Goal: Transaction & Acquisition: Purchase product/service

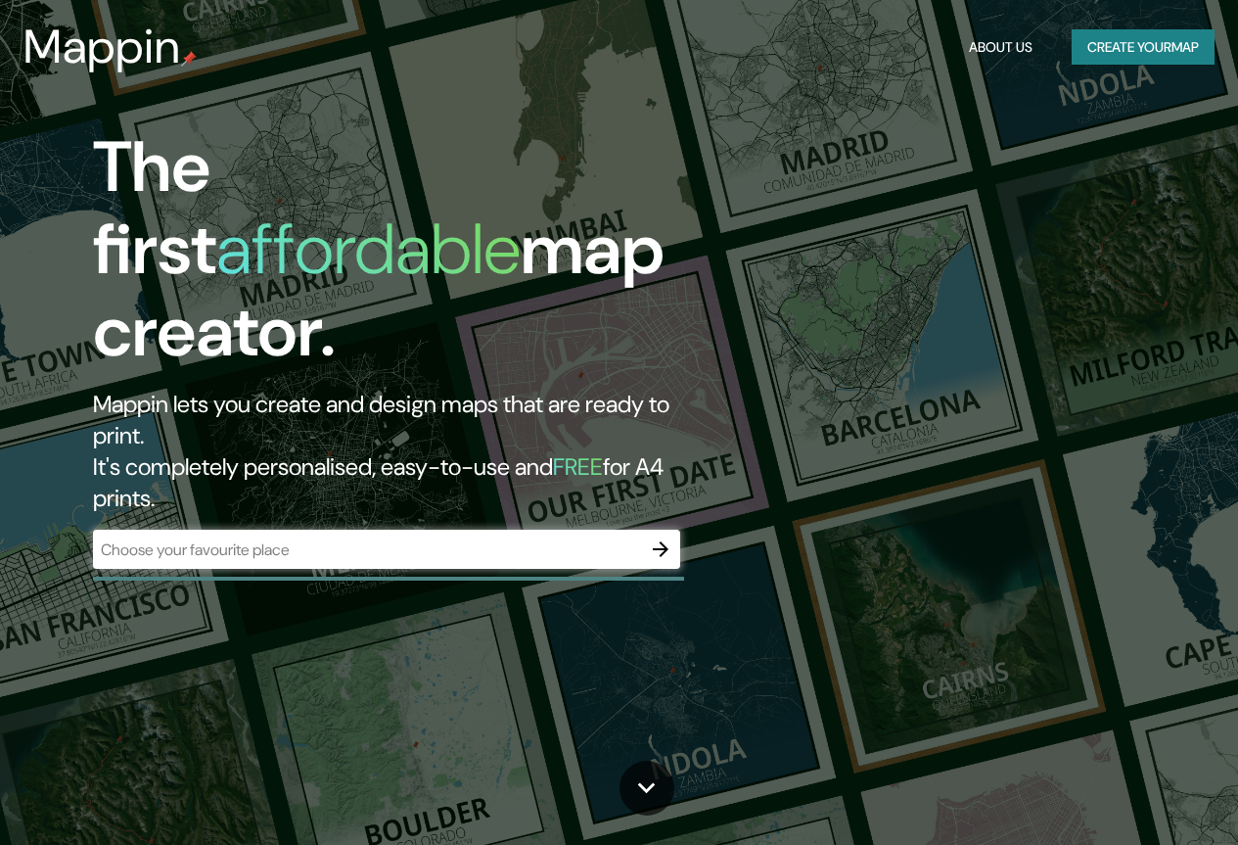
click at [480, 530] on div "​" at bounding box center [386, 549] width 587 height 39
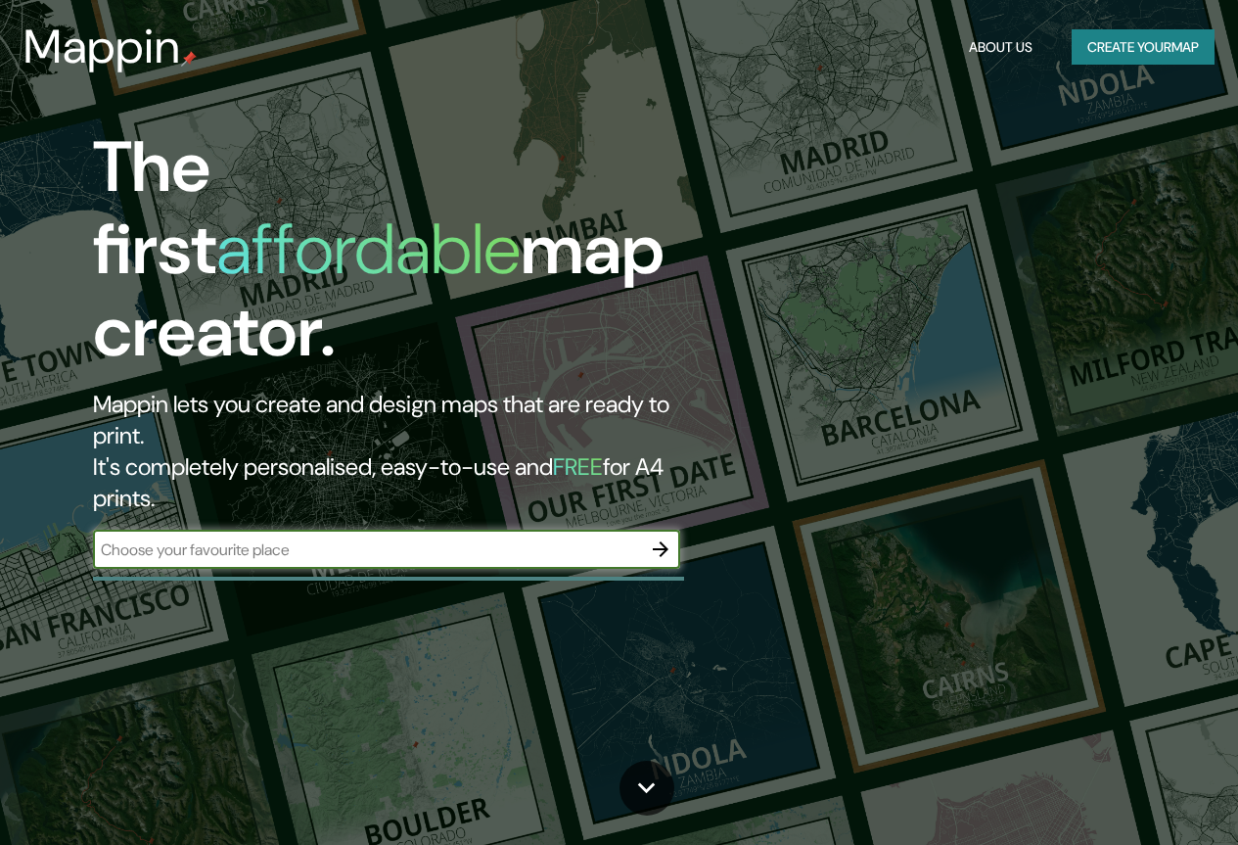
click at [490, 546] on div "The first affordable map creator. Mappin lets you create and design maps that a…" at bounding box center [619, 422] width 1238 height 845
click at [526, 538] on input "text" at bounding box center [367, 549] width 548 height 23
type input "lima"
click at [666, 541] on icon "button" at bounding box center [661, 549] width 16 height 16
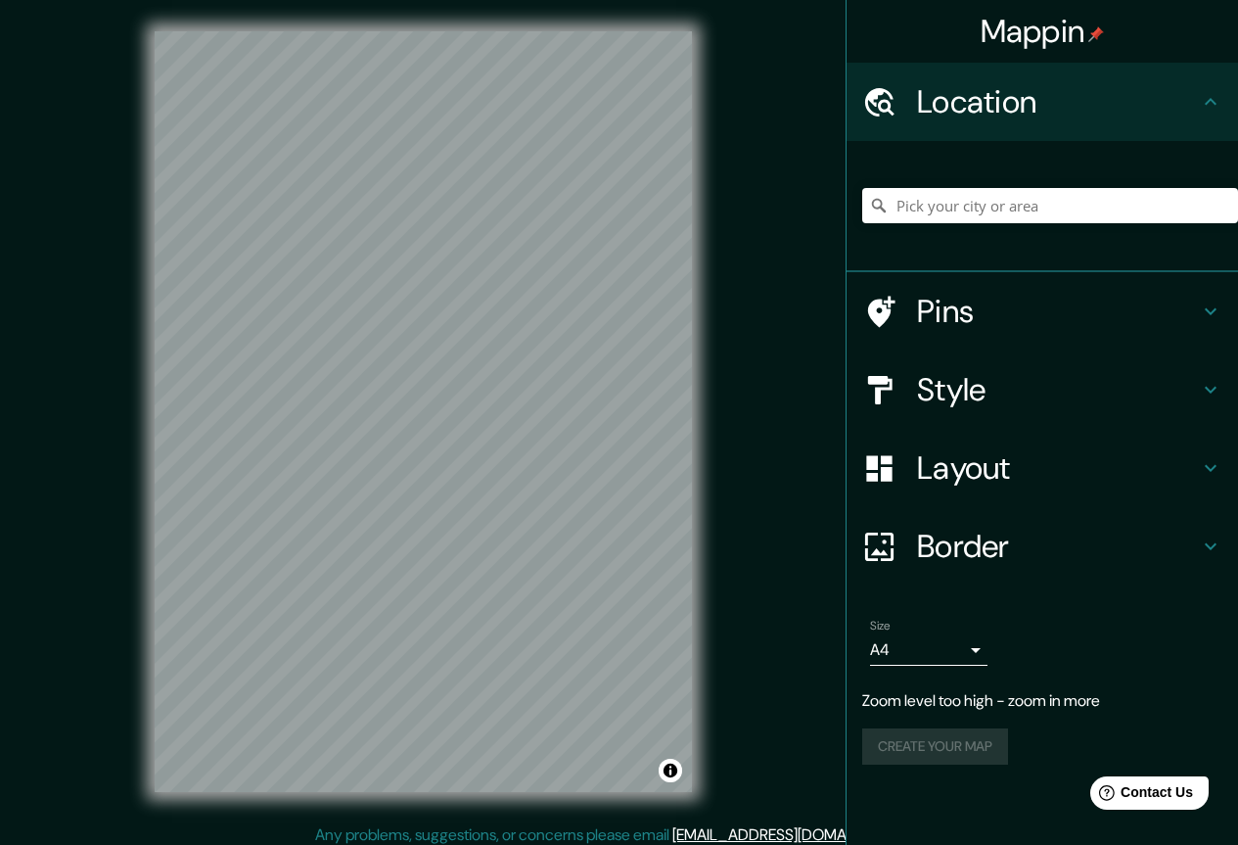
click at [768, 277] on div "Mappin Location Pins Style Layout Border Choose a border. Hint : you can make l…" at bounding box center [619, 427] width 1238 height 855
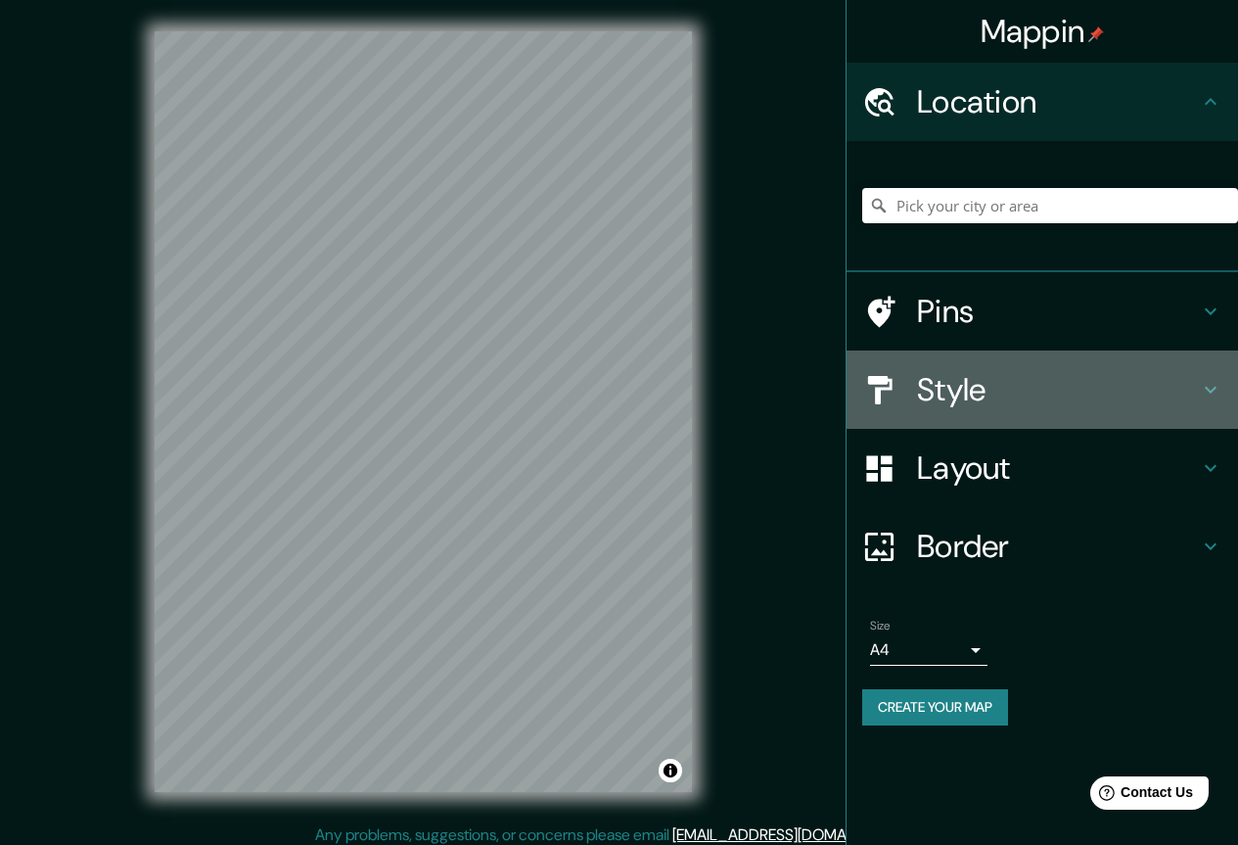
click at [955, 386] on h4 "Style" at bounding box center [1058, 389] width 282 height 39
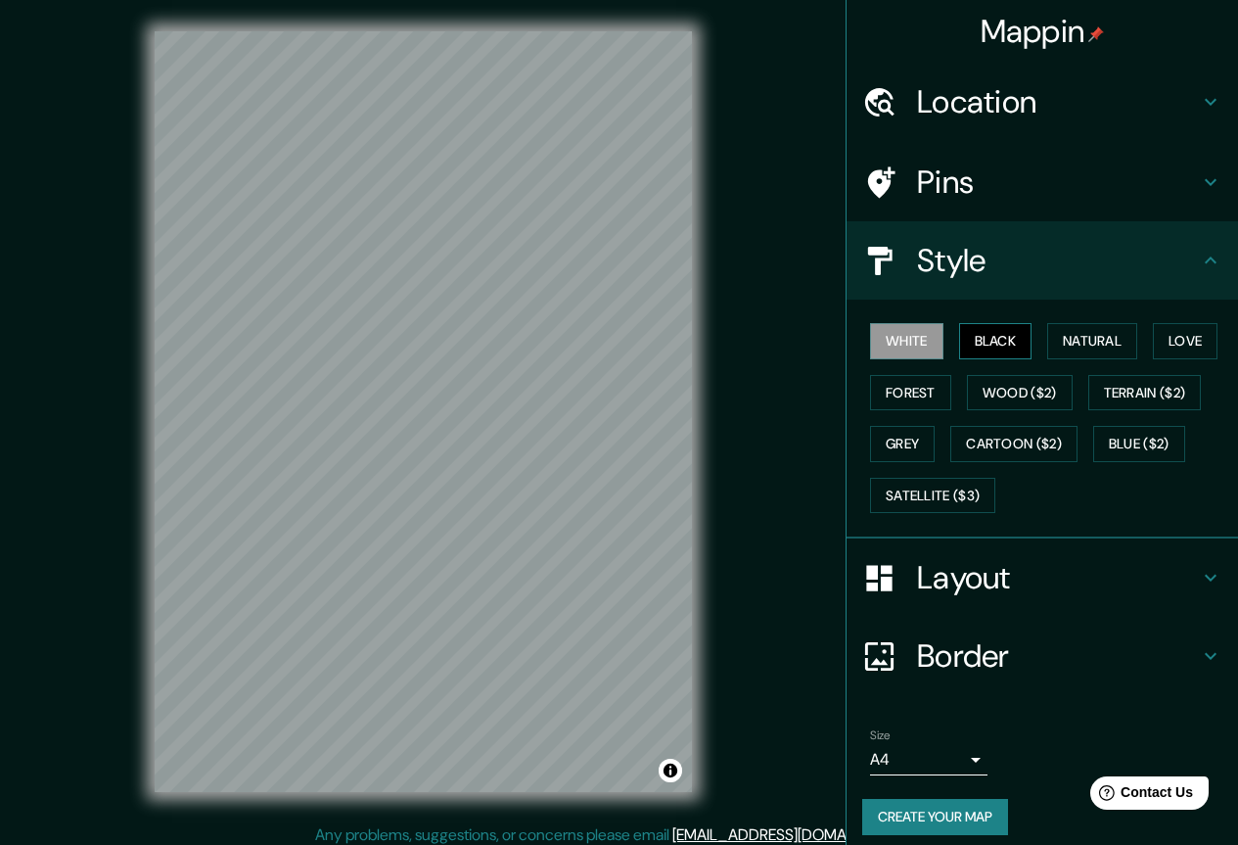
click at [980, 342] on button "Black" at bounding box center [995, 341] width 73 height 36
click at [1092, 344] on button "Natural" at bounding box center [1092, 341] width 90 height 36
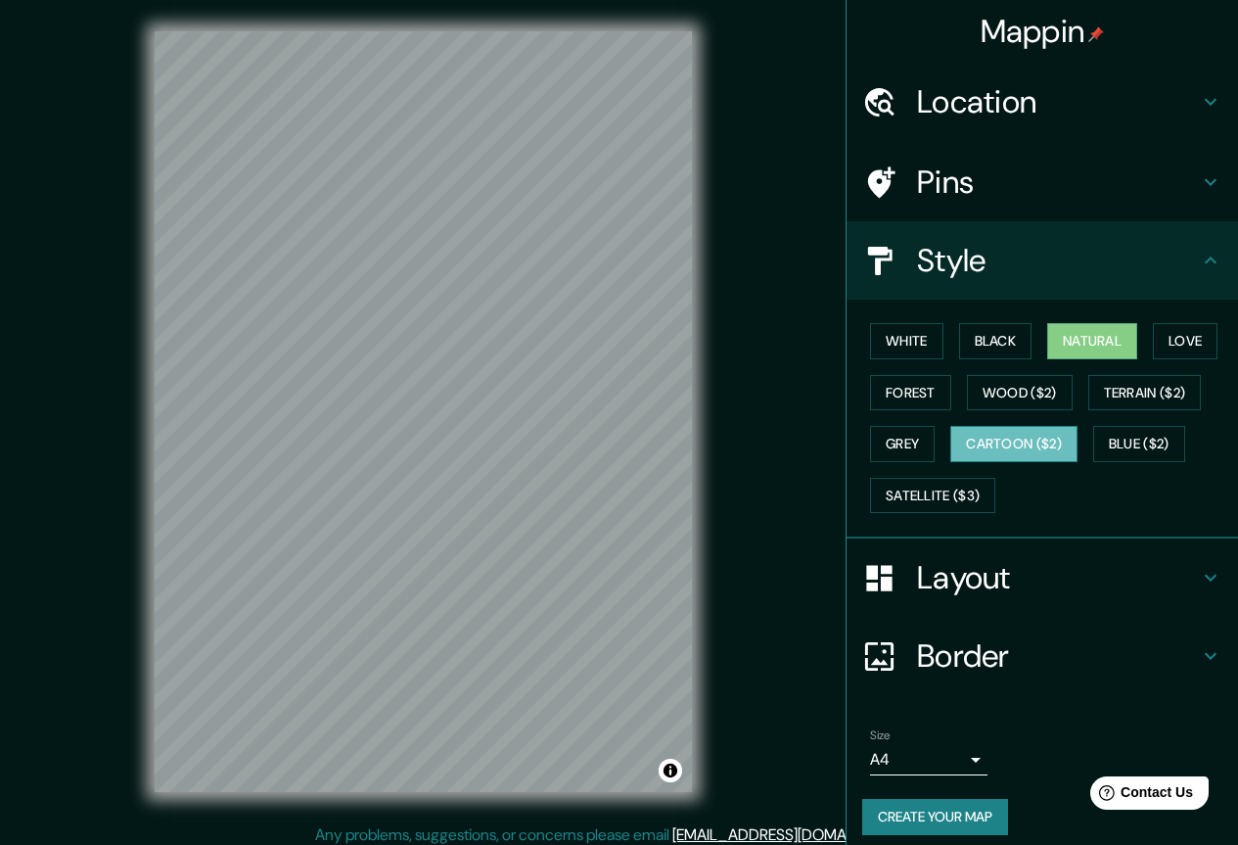
click at [998, 446] on button "Cartoon ($2)" at bounding box center [1013, 444] width 127 height 36
click at [1012, 401] on button "Wood ($2)" at bounding box center [1020, 393] width 106 height 36
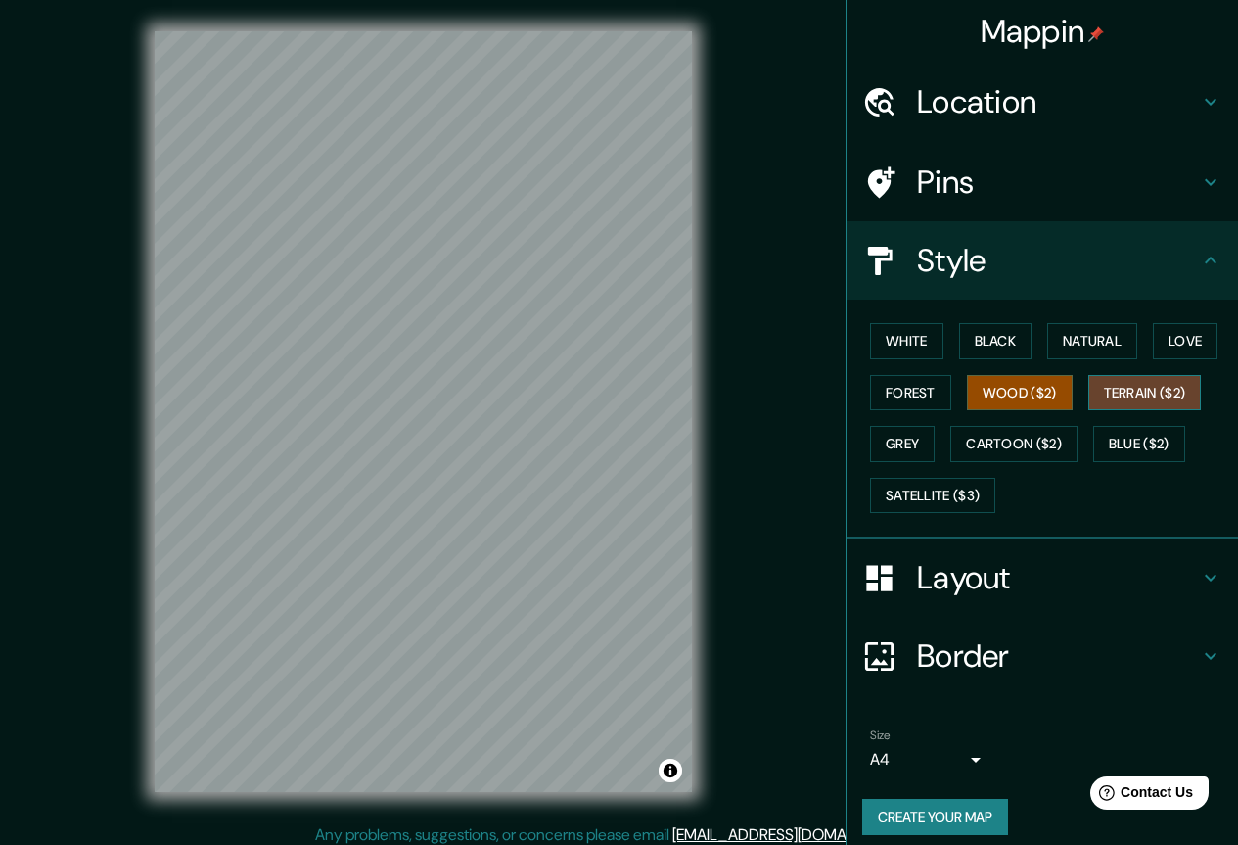
click at [1145, 398] on button "Terrain ($2)" at bounding box center [1145, 393] width 114 height 36
click at [887, 444] on button "Grey" at bounding box center [902, 444] width 65 height 36
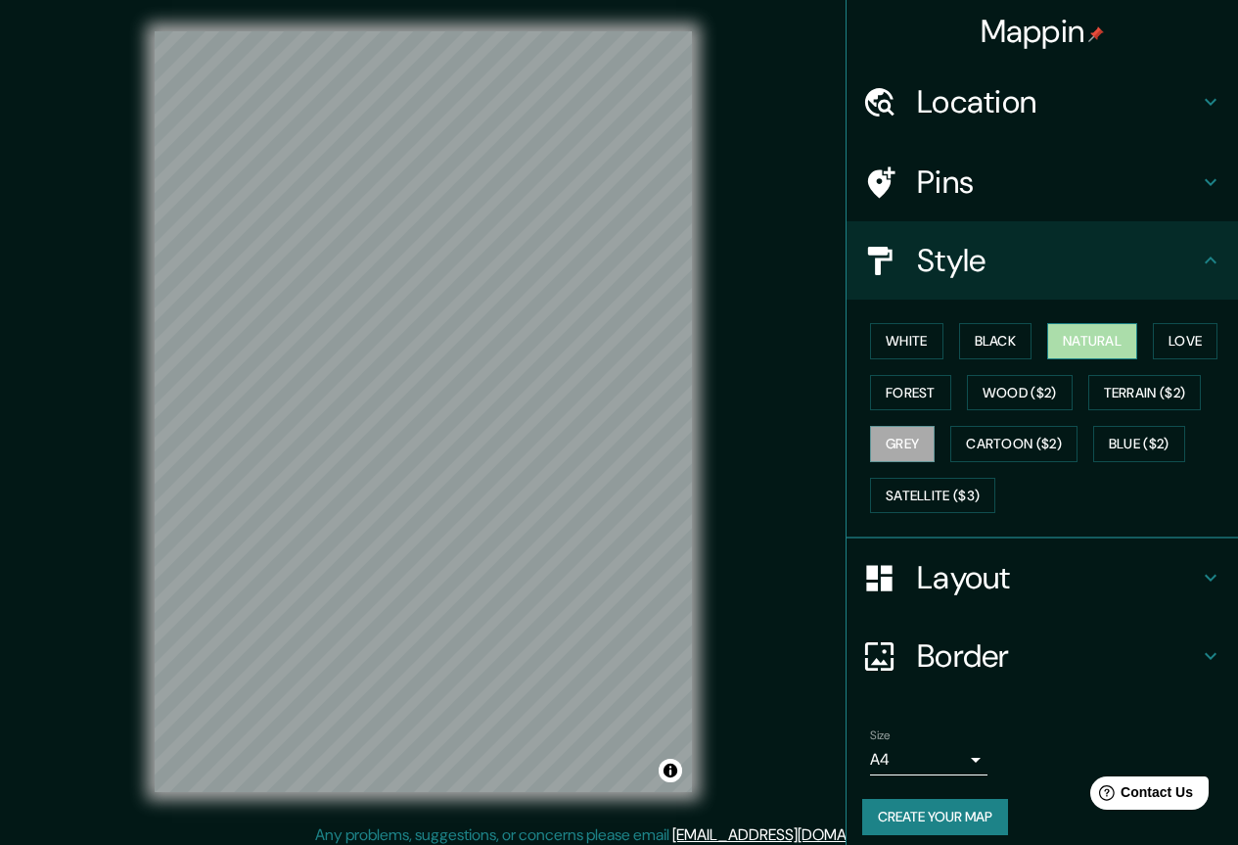
click at [1087, 345] on button "Natural" at bounding box center [1092, 341] width 90 height 36
click at [1161, 349] on button "Love" at bounding box center [1185, 341] width 65 height 36
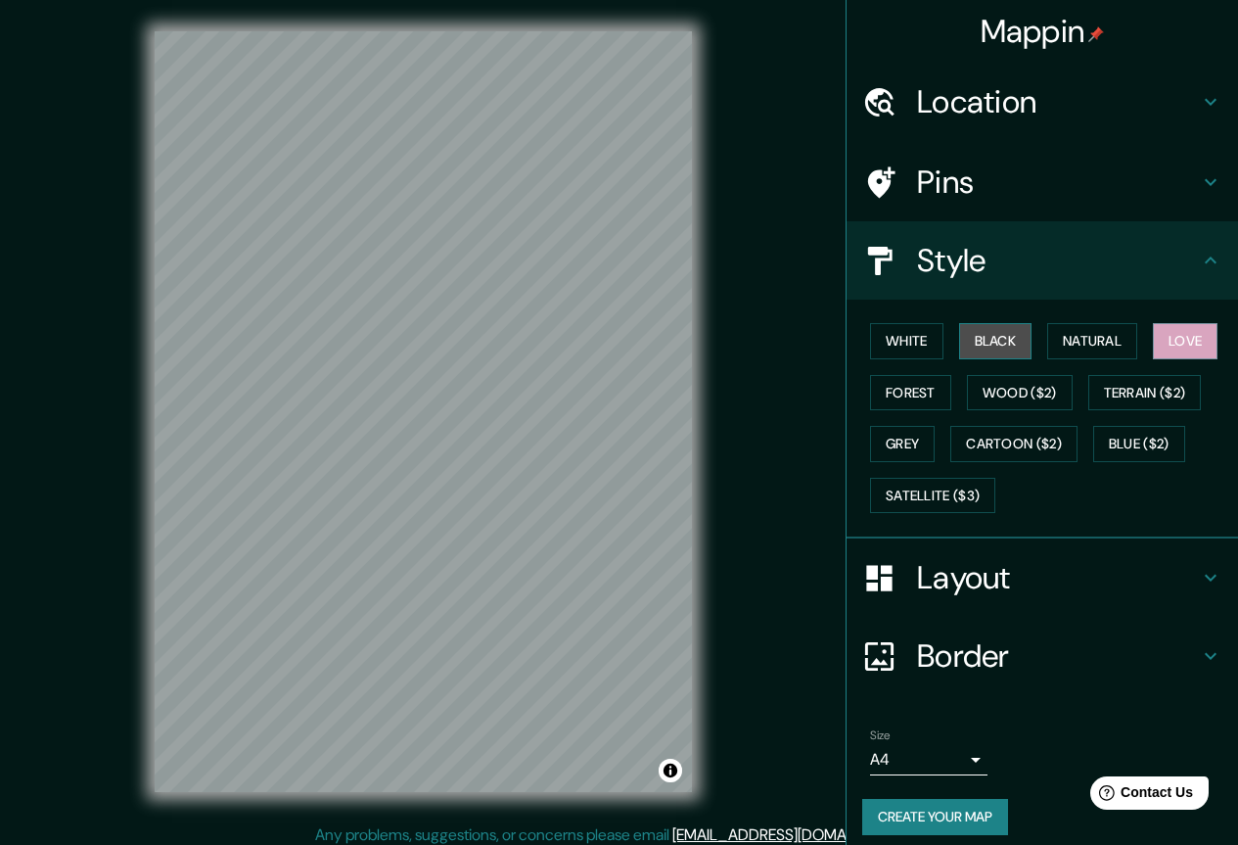
click at [994, 345] on button "Black" at bounding box center [995, 341] width 73 height 36
click at [908, 340] on button "White" at bounding box center [906, 341] width 73 height 36
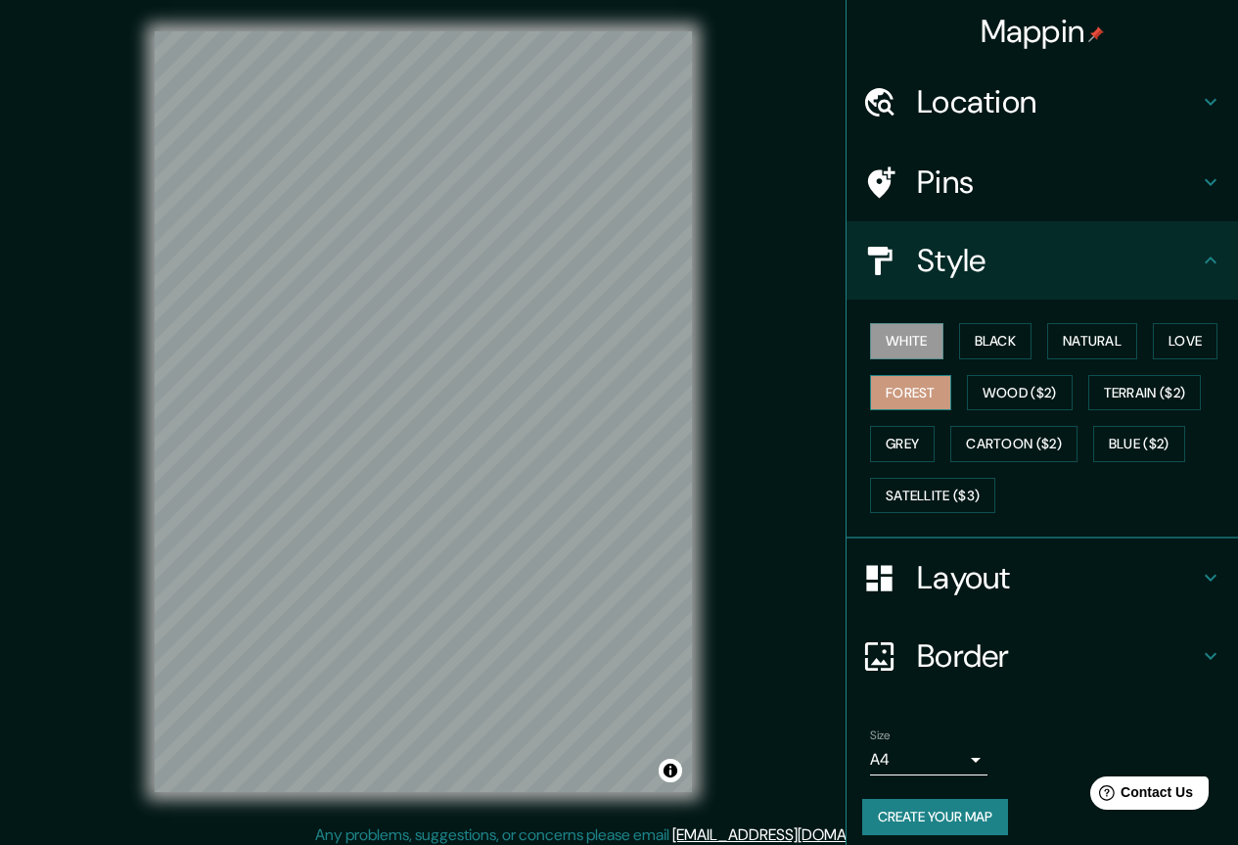
click at [895, 399] on button "Forest" at bounding box center [910, 393] width 81 height 36
click at [962, 108] on h4 "Location" at bounding box center [1058, 101] width 282 height 39
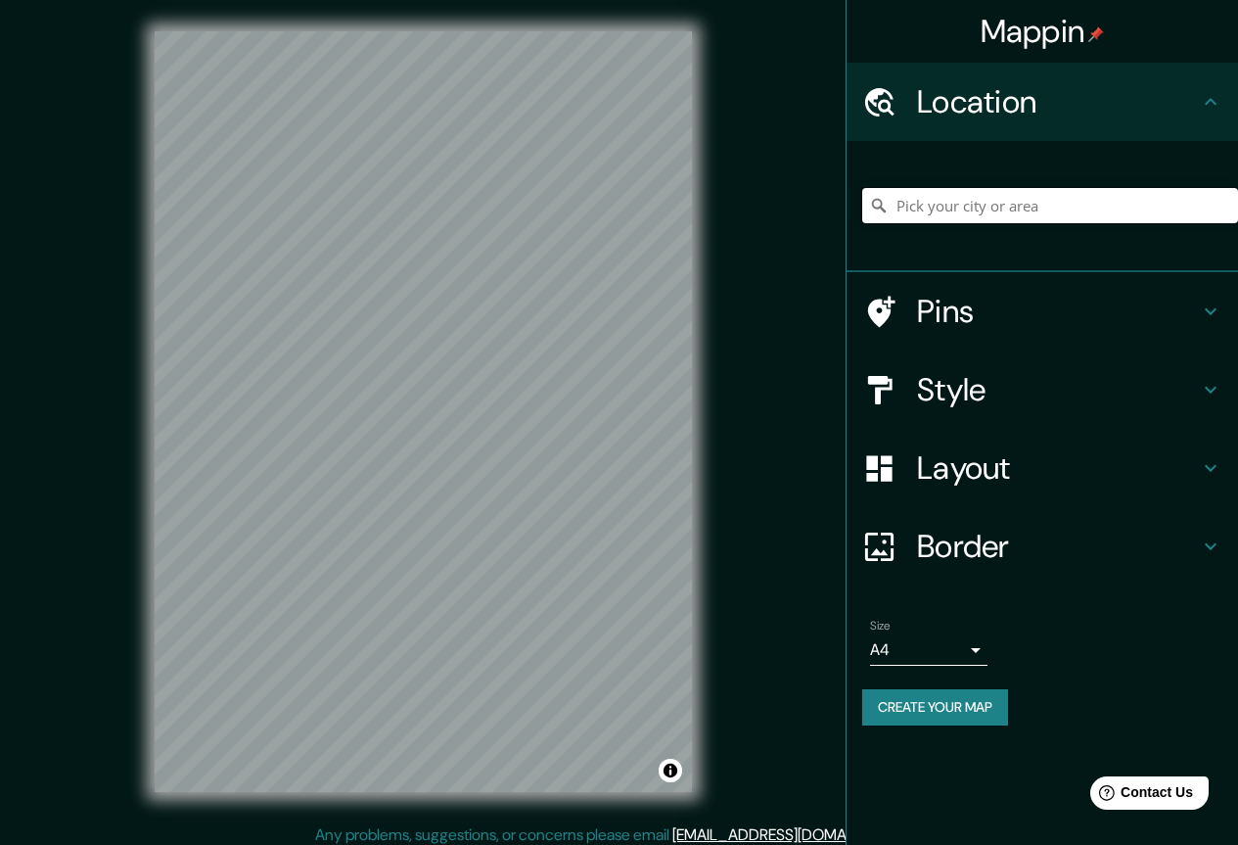
click at [959, 204] on input "Pick your city or area" at bounding box center [1050, 205] width 376 height 35
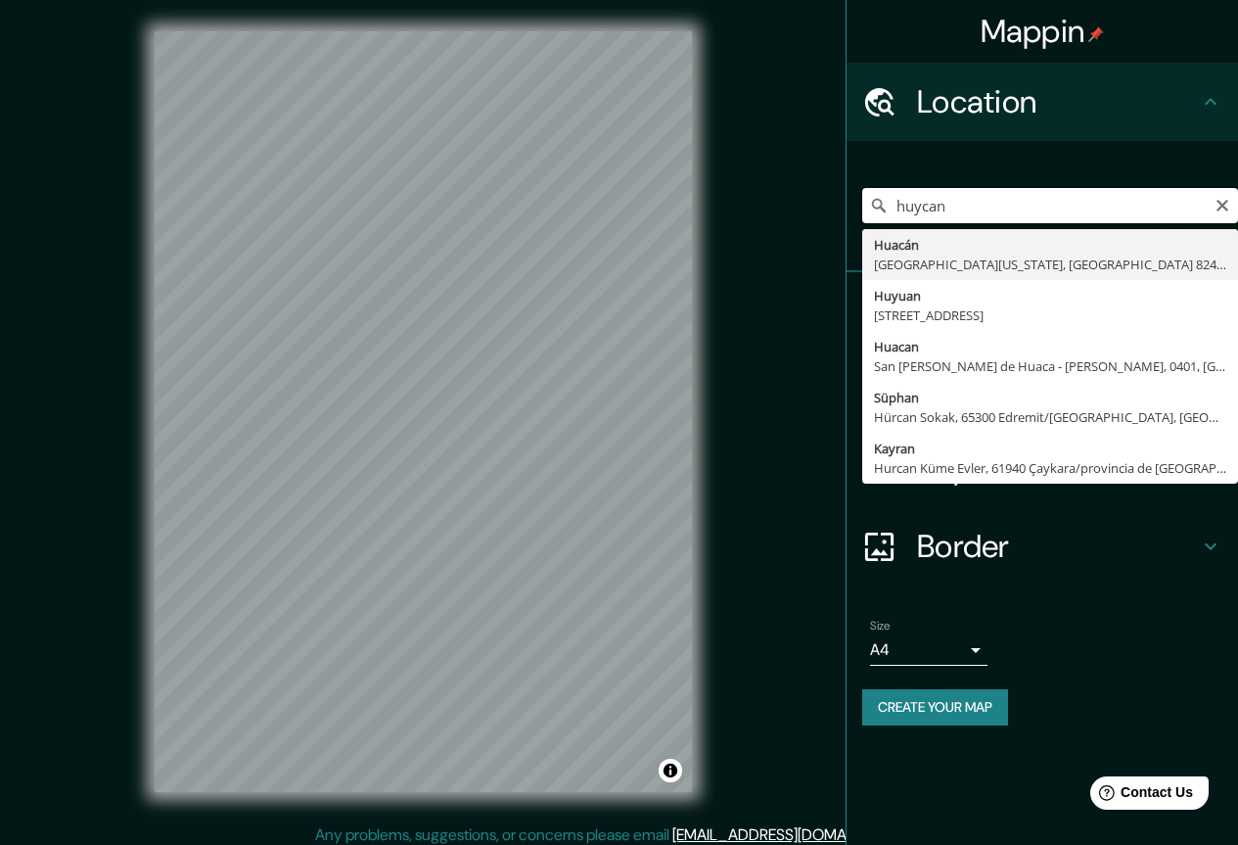
click at [913, 208] on input "huycan" at bounding box center [1050, 205] width 376 height 35
click at [1020, 209] on input "huaycan" at bounding box center [1050, 205] width 376 height 35
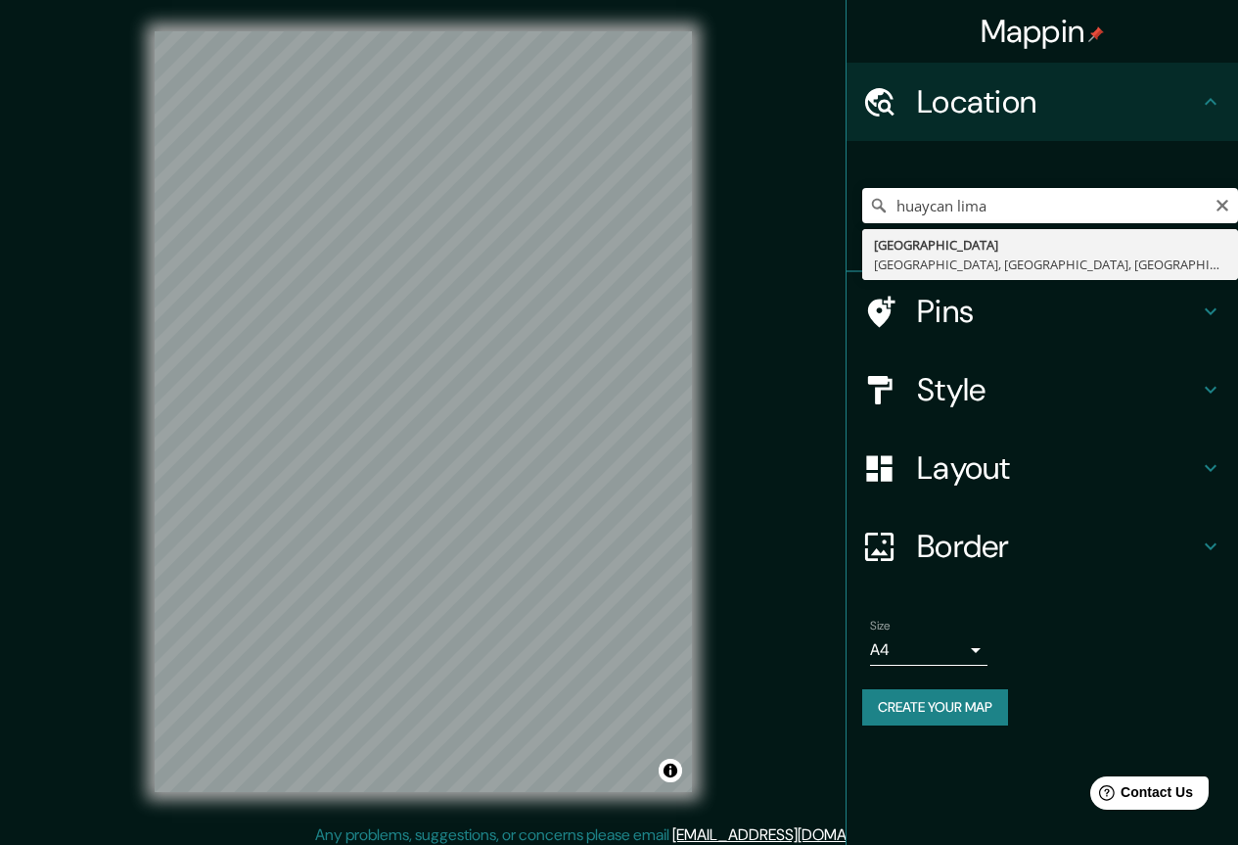
type input "Calle Huaycán, Lima, Provincia de Lima, Perú"
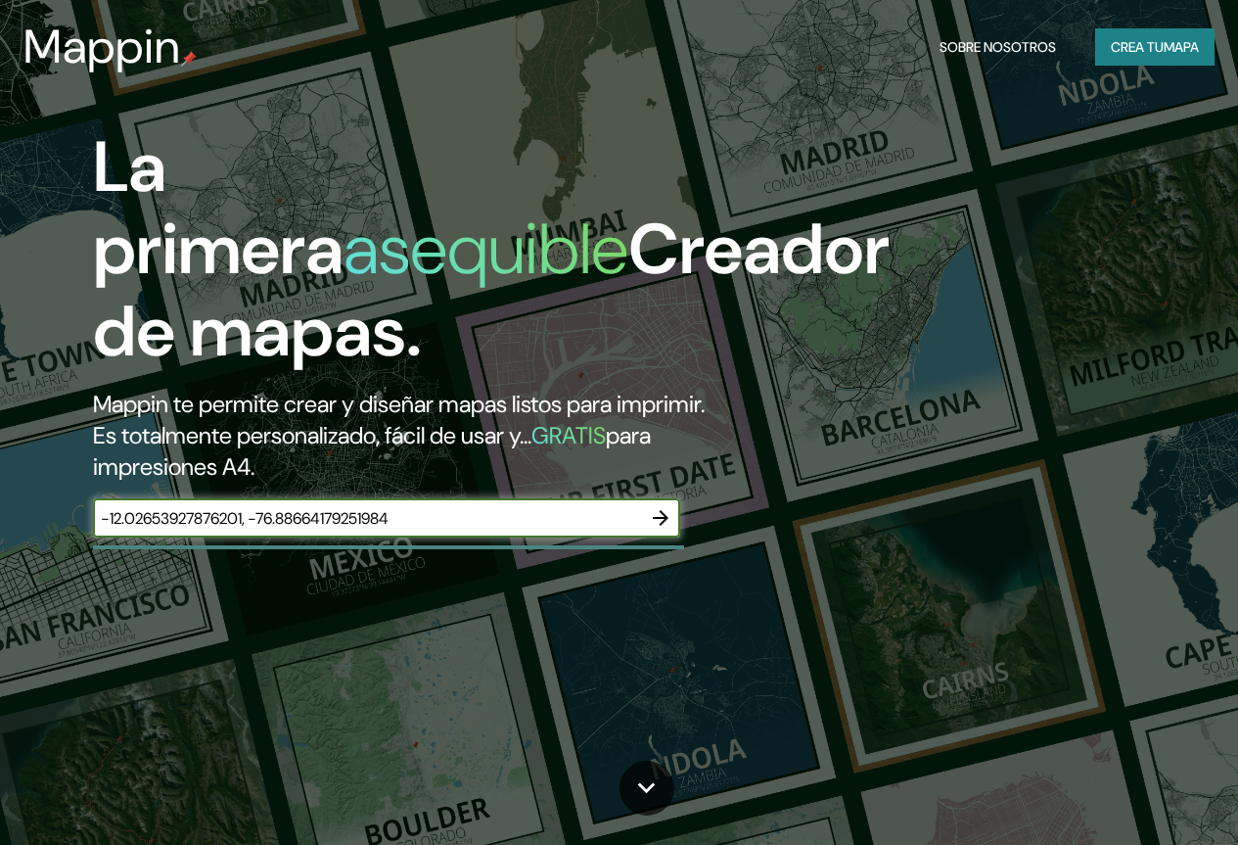
type input "-12.02653927876201, -76.88664179251984"
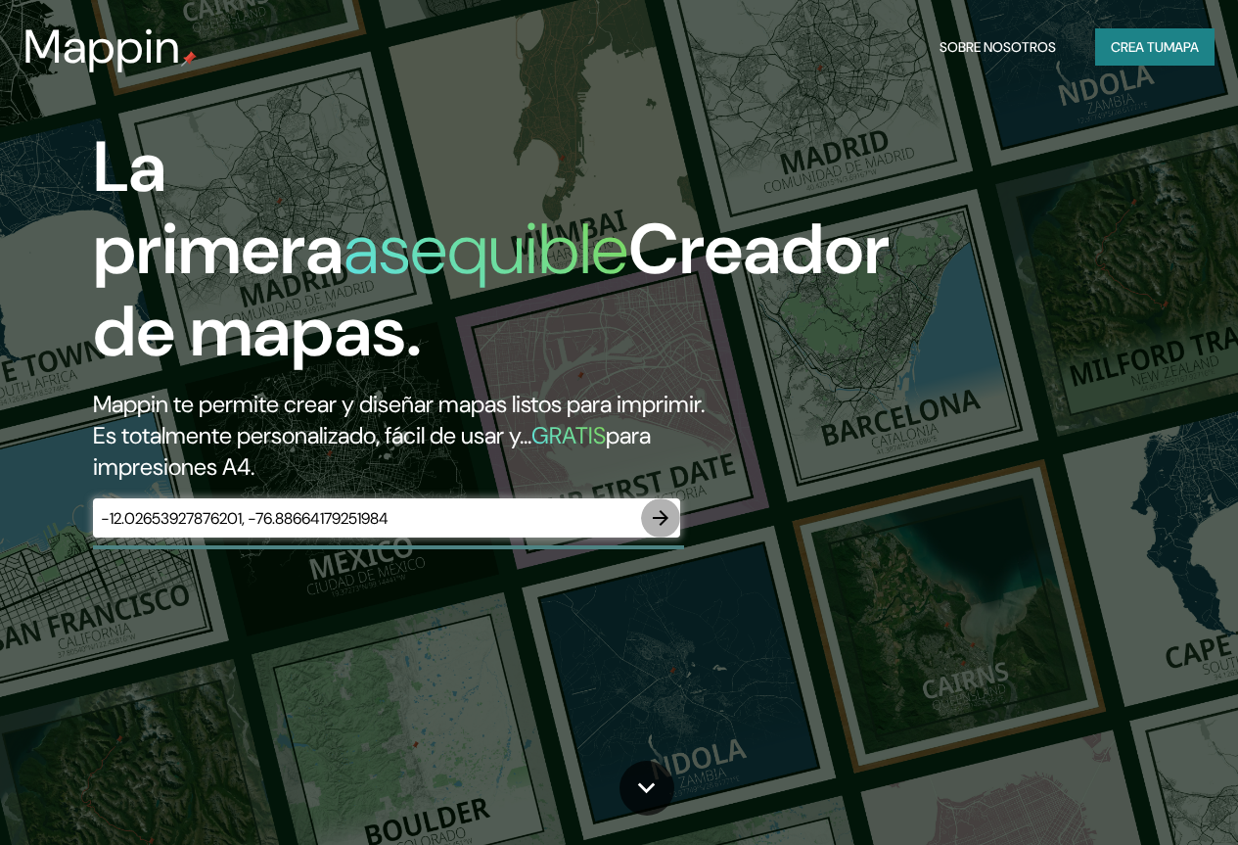
click at [661, 530] on icon "button" at bounding box center [660, 517] width 23 height 23
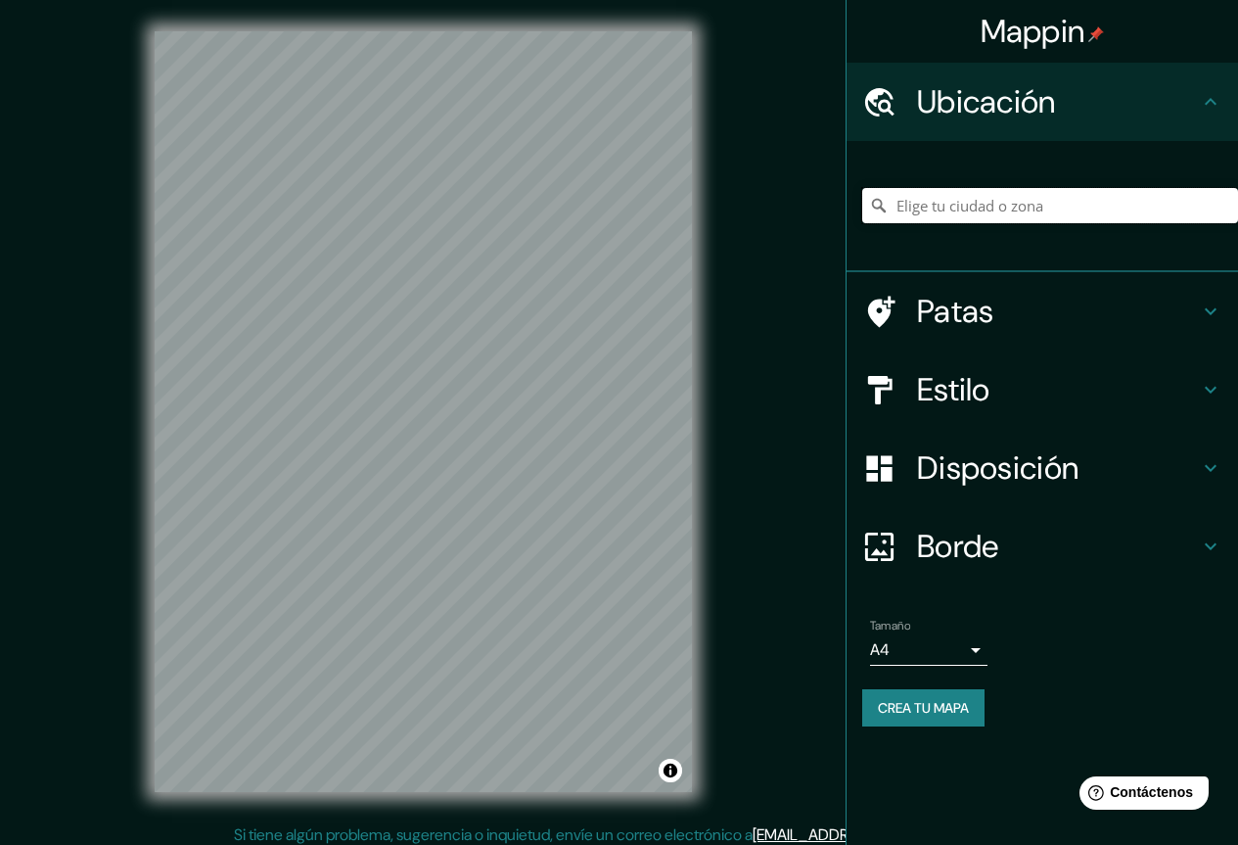
click at [991, 208] on input "Elige tu ciudad o zona" at bounding box center [1050, 205] width 376 height 35
paste input "-12.02653927876201, -76.88664179251984"
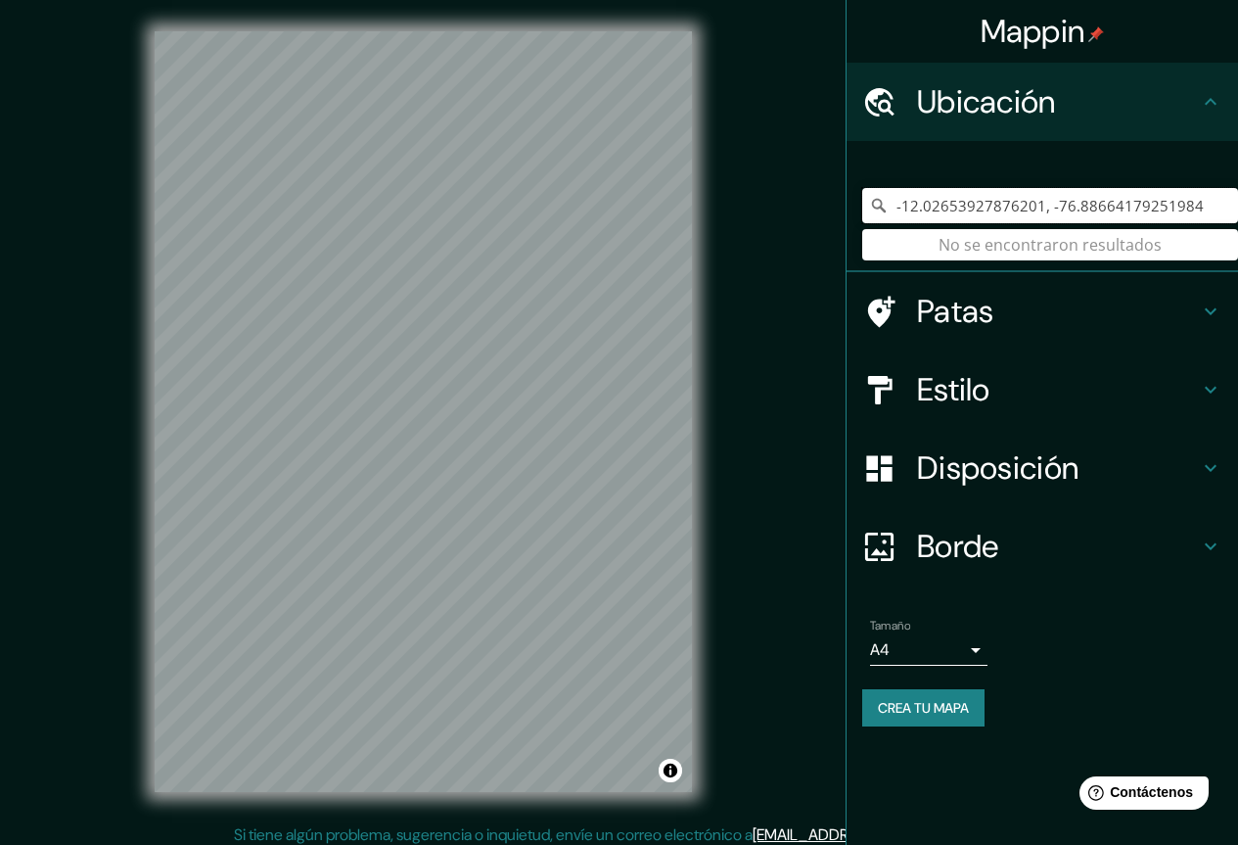
click at [1006, 205] on input "-12.02653927876201, -76.88664179251984" at bounding box center [1050, 205] width 376 height 35
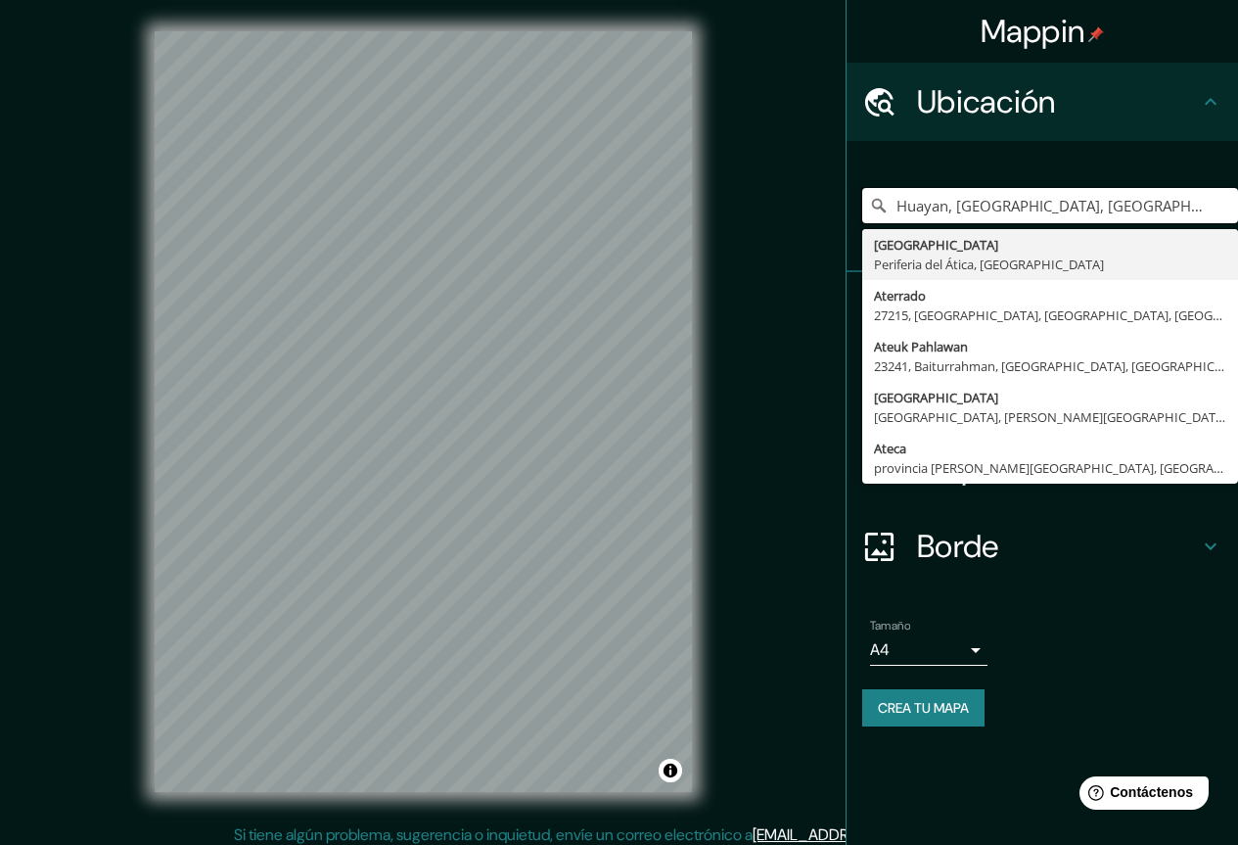
type input "Huayan, Departamento de Áncash, Perú"
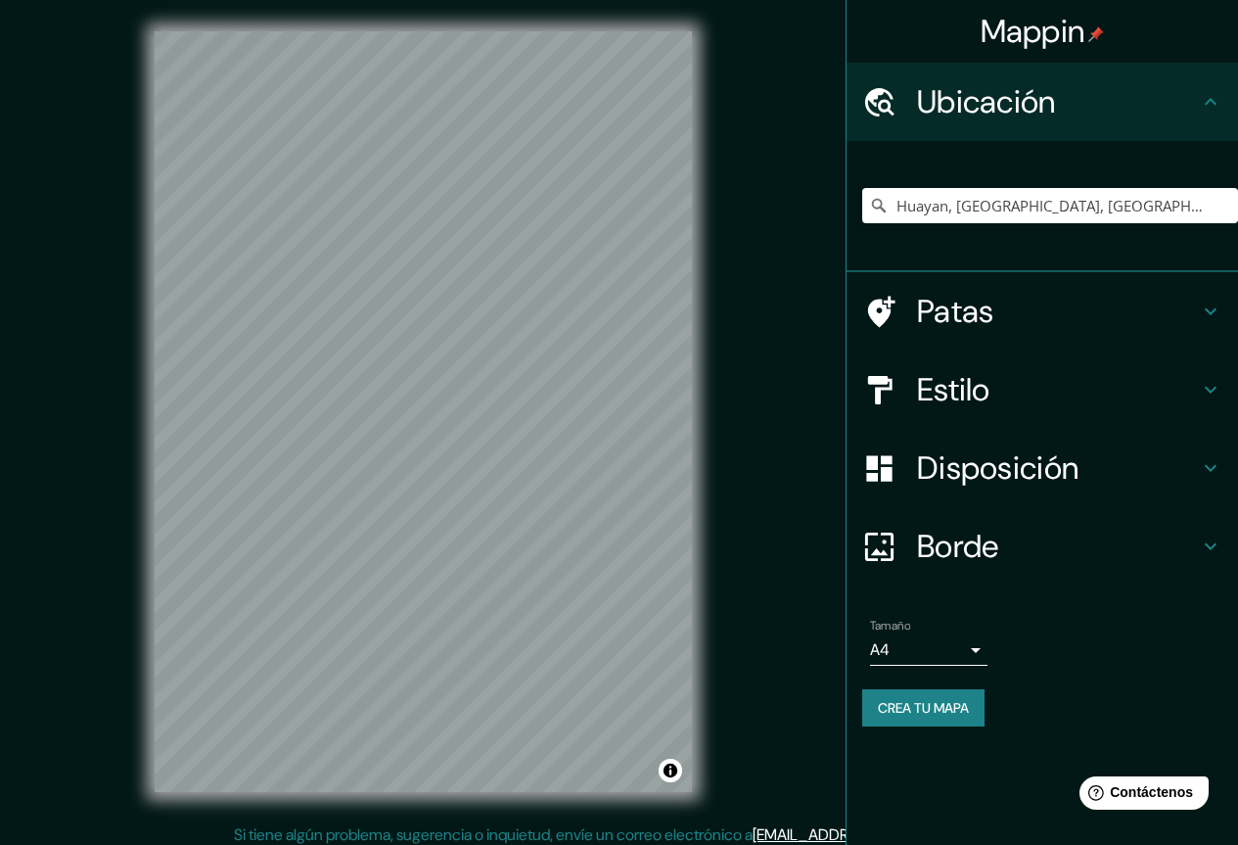
click at [918, 655] on body "Mappin Ubicación Huayan, Departamento de Áncash, Perú Atenas Periferia del Átic…" at bounding box center [619, 422] width 1238 height 845
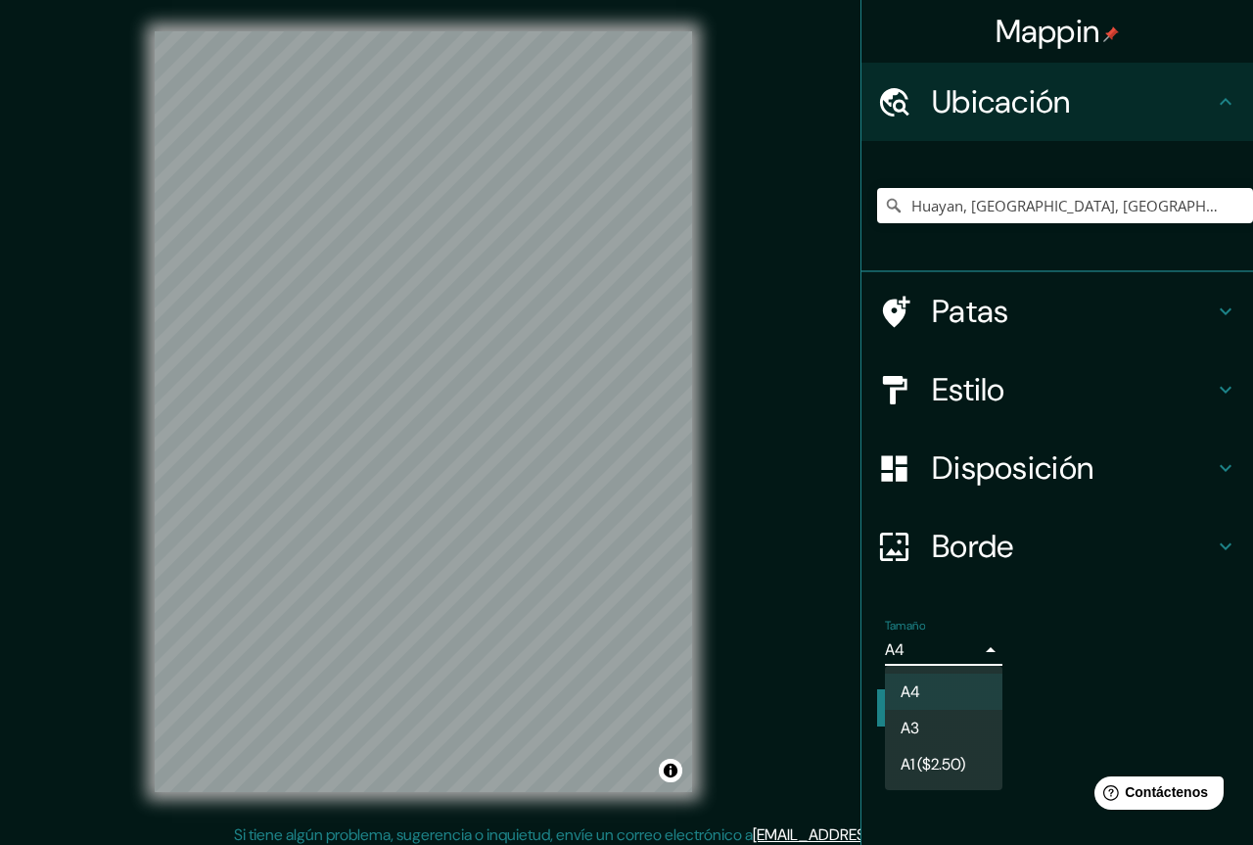
click at [947, 729] on li "A3" at bounding box center [943, 728] width 117 height 36
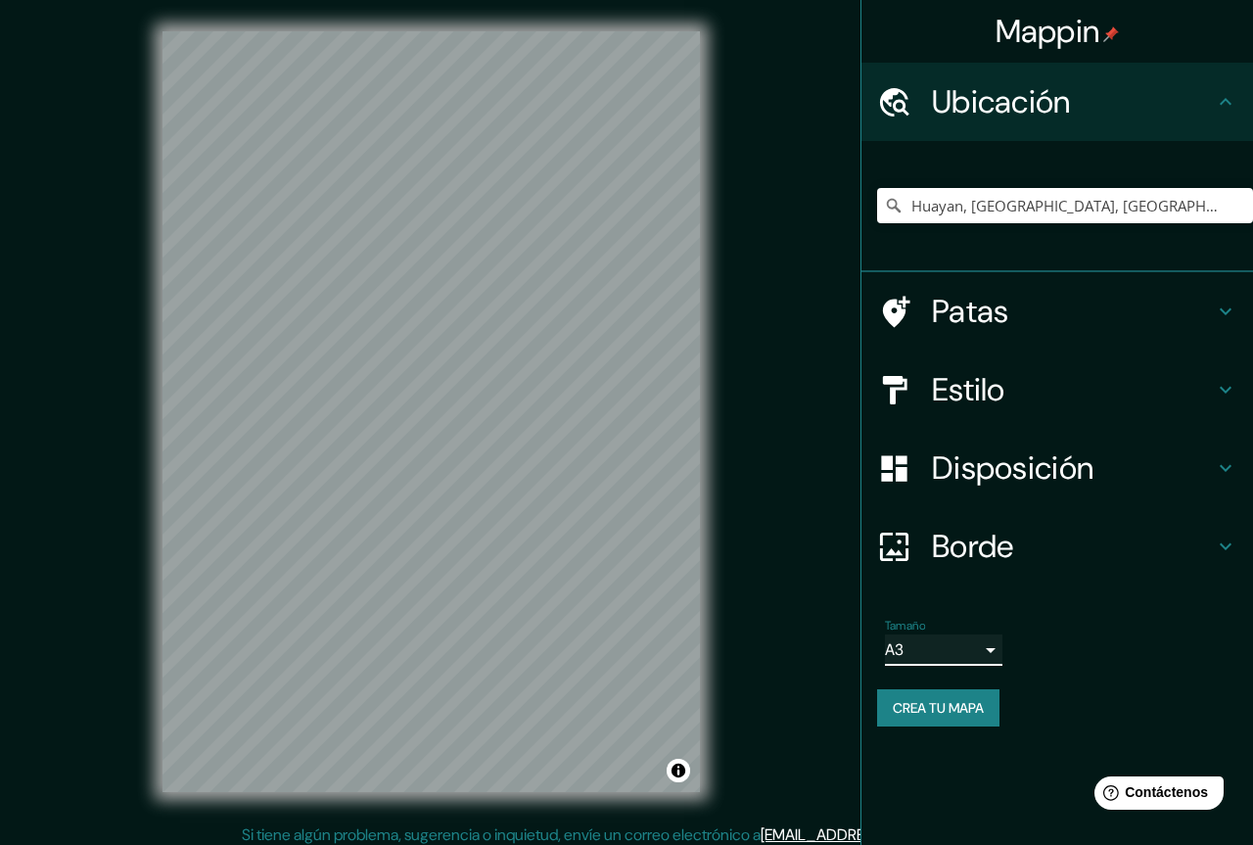
type input "a4"
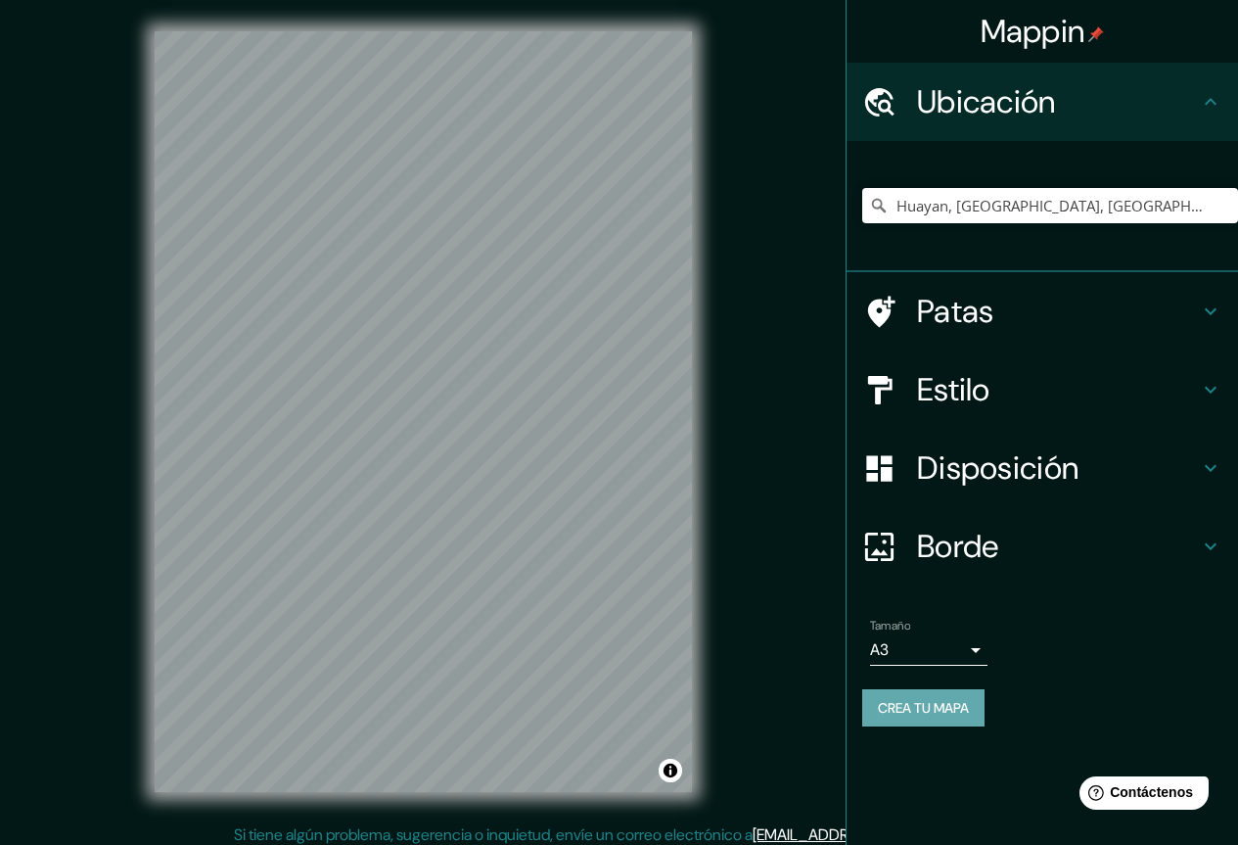
click at [953, 711] on font "Crea tu mapa" at bounding box center [923, 708] width 91 height 18
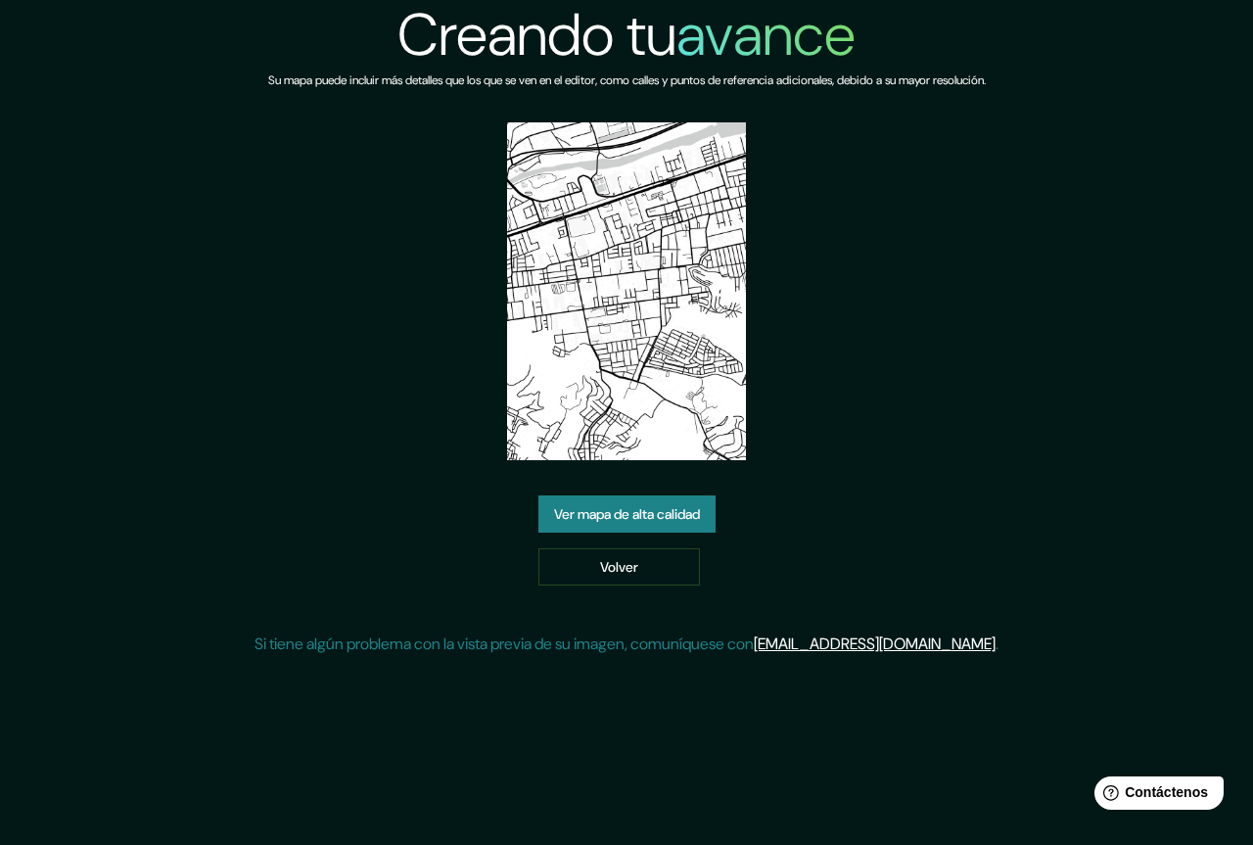
click at [667, 372] on img at bounding box center [626, 291] width 239 height 338
click at [631, 569] on font "Volver" at bounding box center [619, 567] width 38 height 18
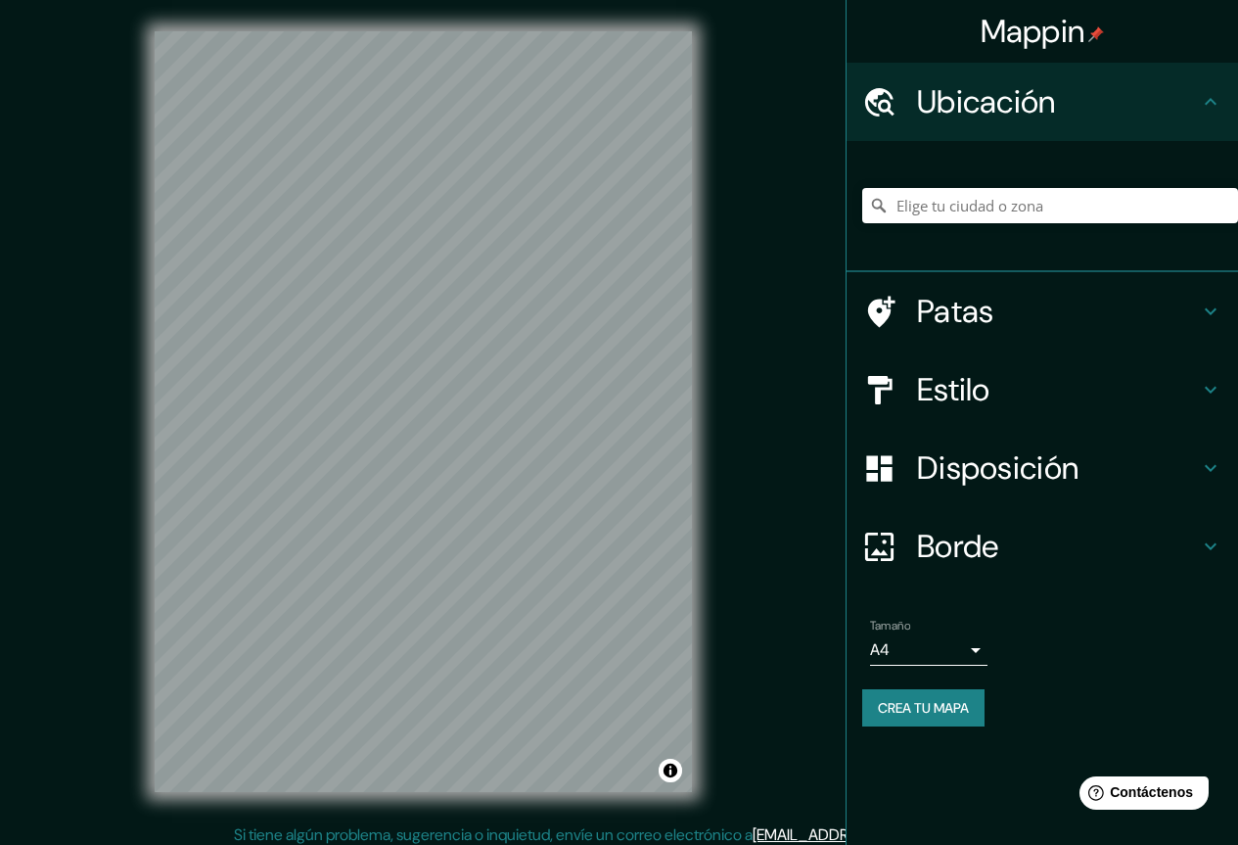
click at [1009, 548] on h4 "Borde" at bounding box center [1058, 546] width 282 height 39
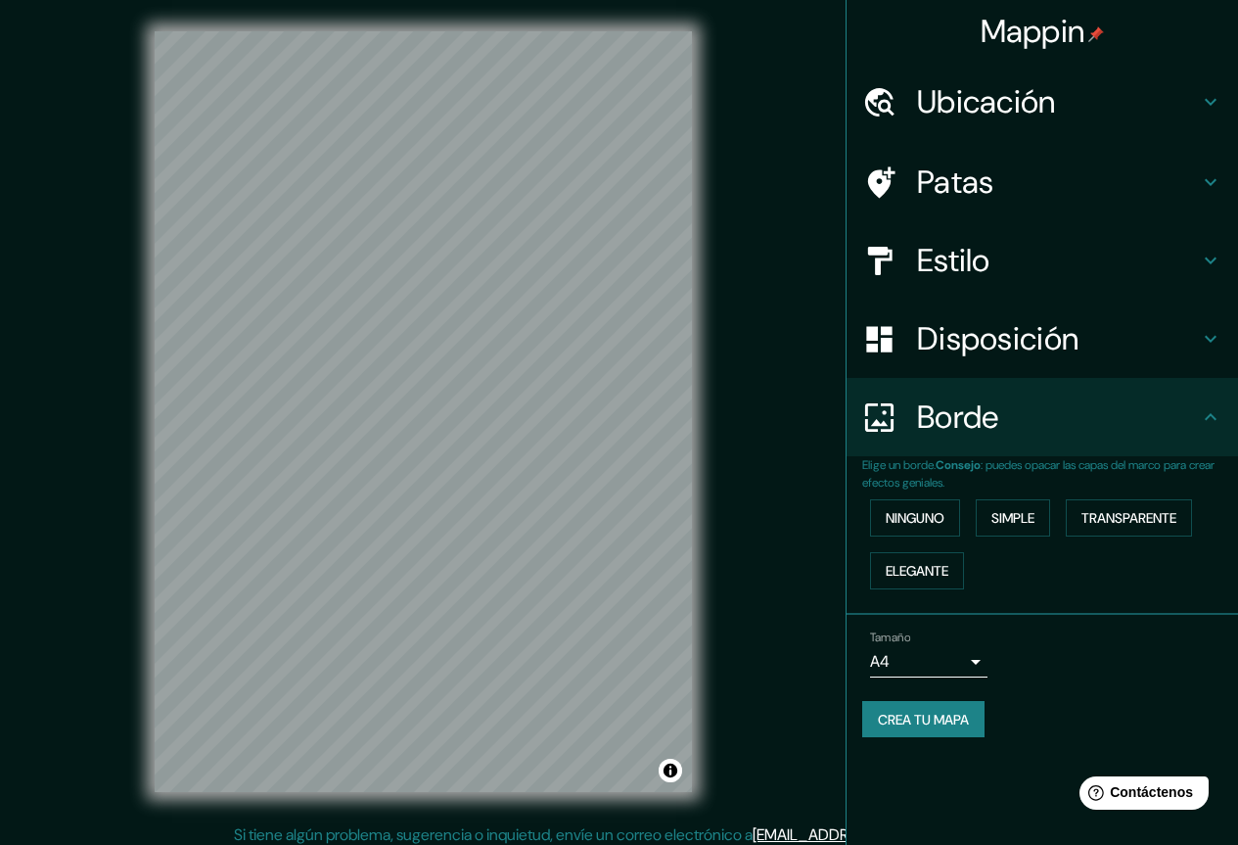
click at [1015, 724] on div "Crea tu mapa" at bounding box center [1042, 719] width 360 height 37
drag, startPoint x: 604, startPoint y: 459, endPoint x: 560, endPoint y: 400, distance: 73.4
click at [560, 400] on div at bounding box center [558, 403] width 16 height 16
click at [557, 388] on div at bounding box center [556, 393] width 16 height 16
